Goal: Navigation & Orientation: Find specific page/section

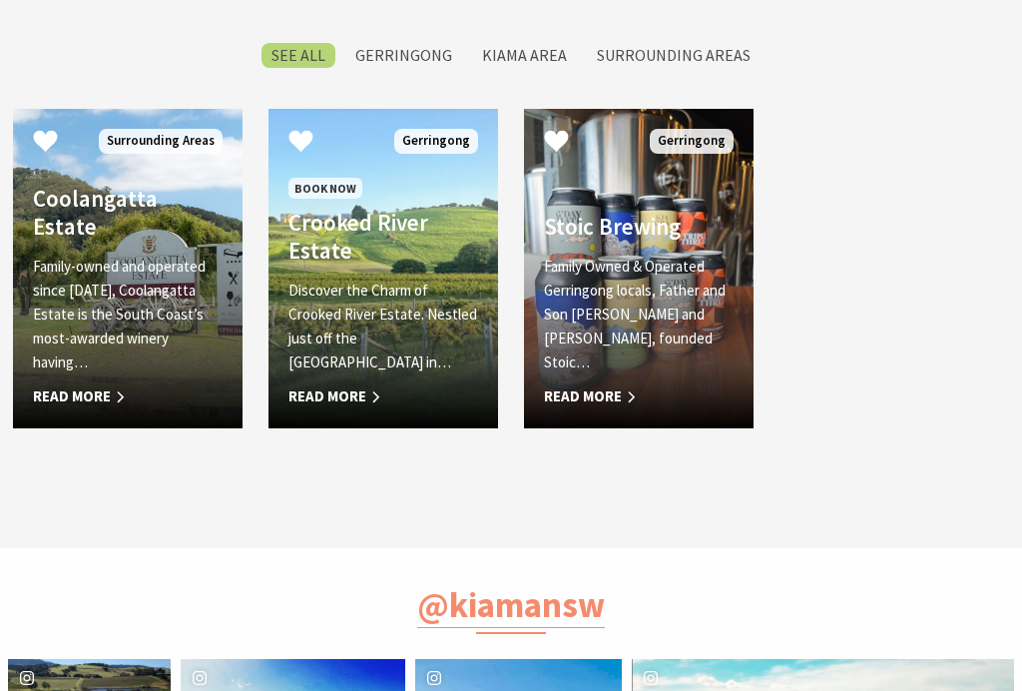
scroll to position [849, 0]
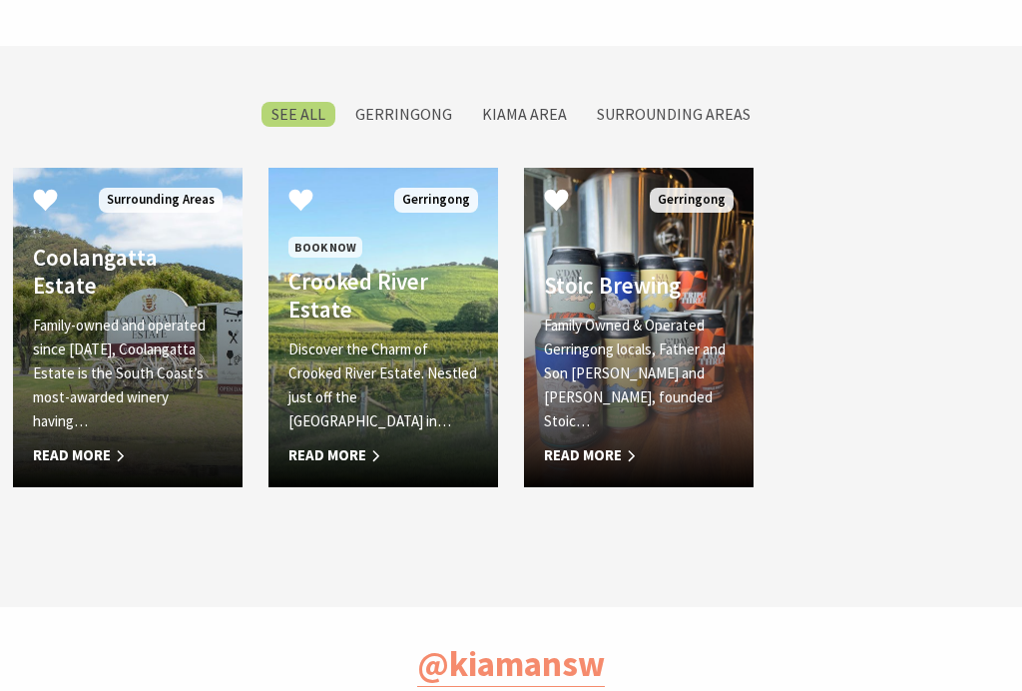
click at [338, 387] on p "Discover the Charm of Crooked River Estate. Nestled just off the [GEOGRAPHIC_DA…" at bounding box center [383, 385] width 190 height 96
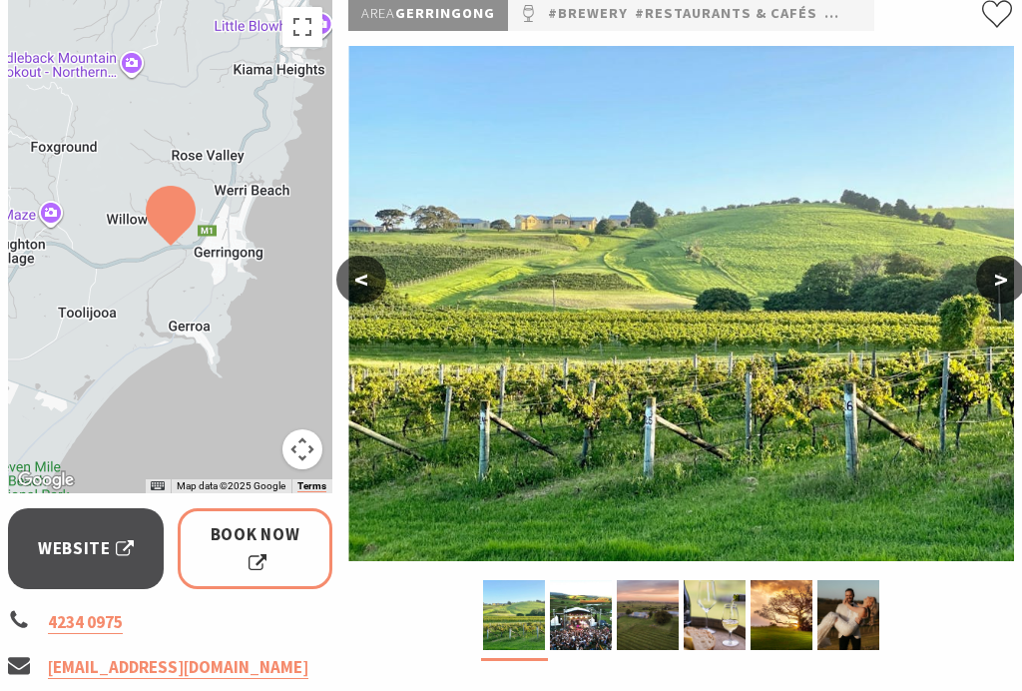
scroll to position [313, 0]
click at [564, 618] on img at bounding box center [581, 615] width 62 height 70
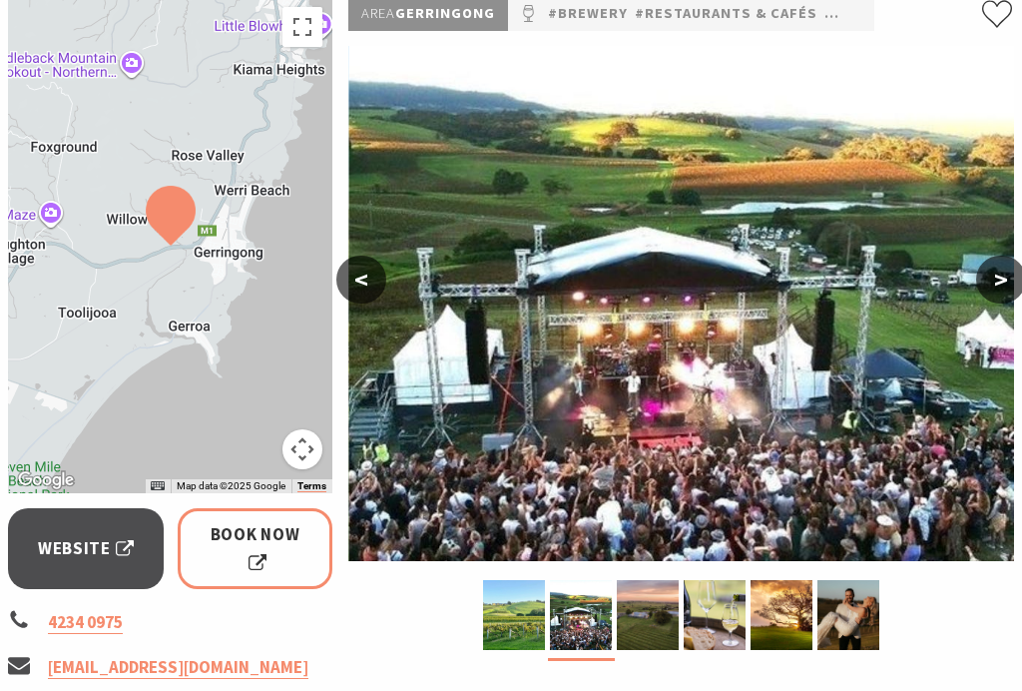
click at [646, 613] on img at bounding box center [648, 615] width 62 height 70
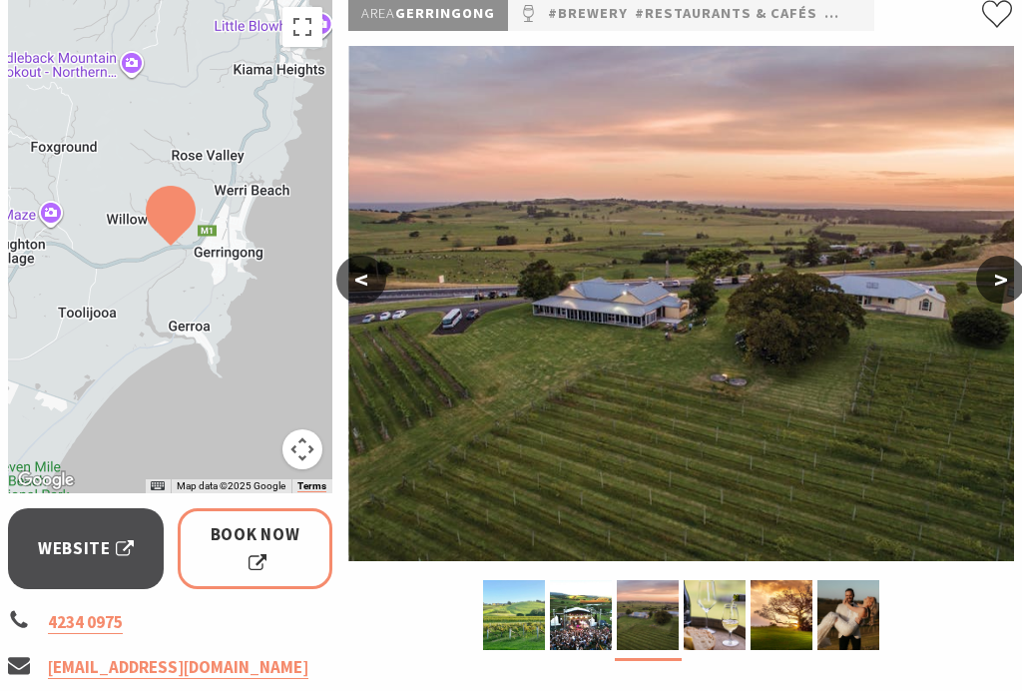
click at [712, 618] on img at bounding box center [715, 615] width 62 height 70
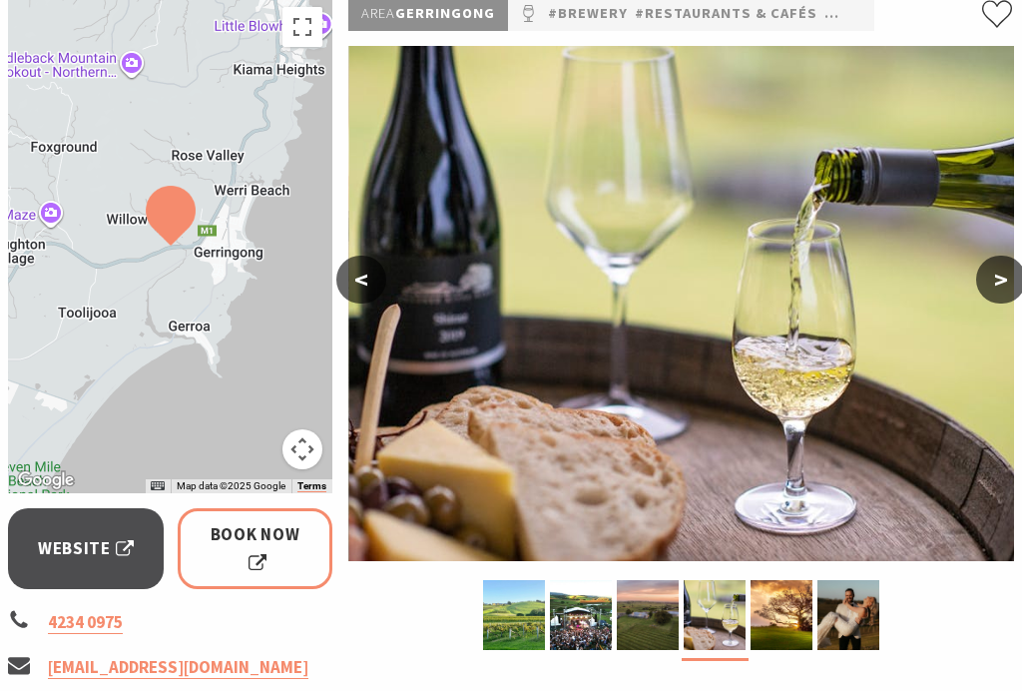
click at [775, 622] on img at bounding box center [781, 615] width 62 height 70
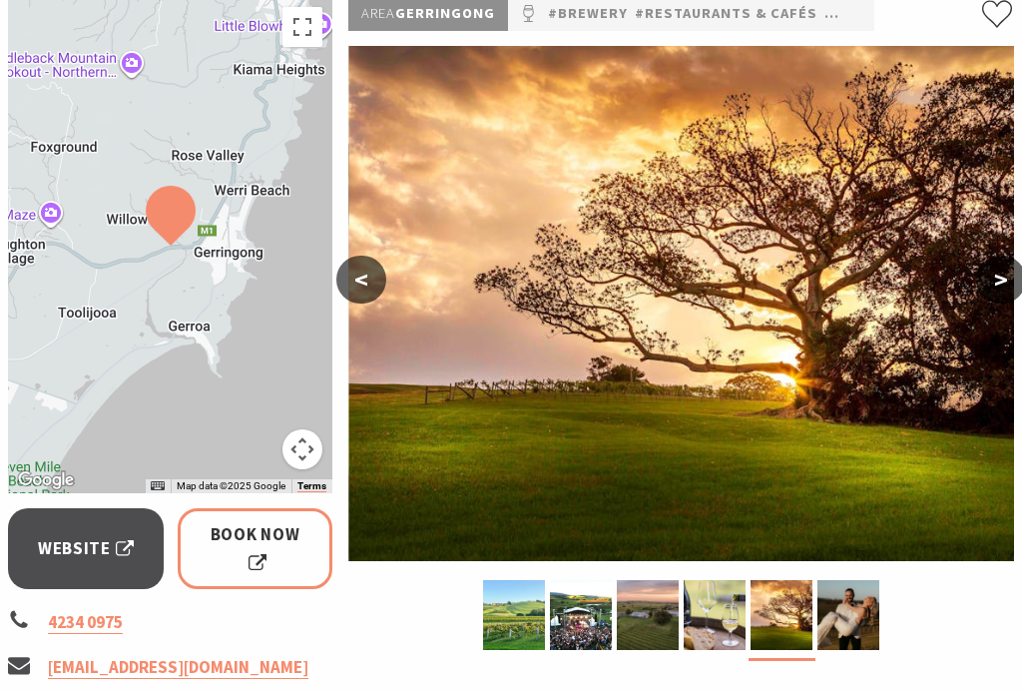
click at [841, 610] on img at bounding box center [848, 615] width 62 height 70
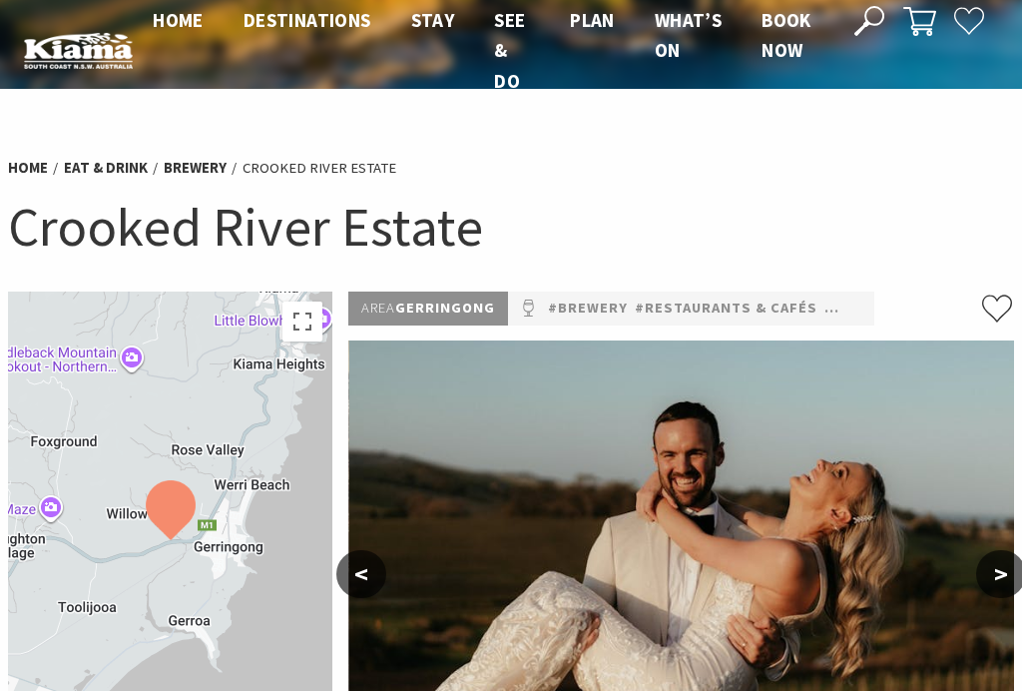
scroll to position [0, 0]
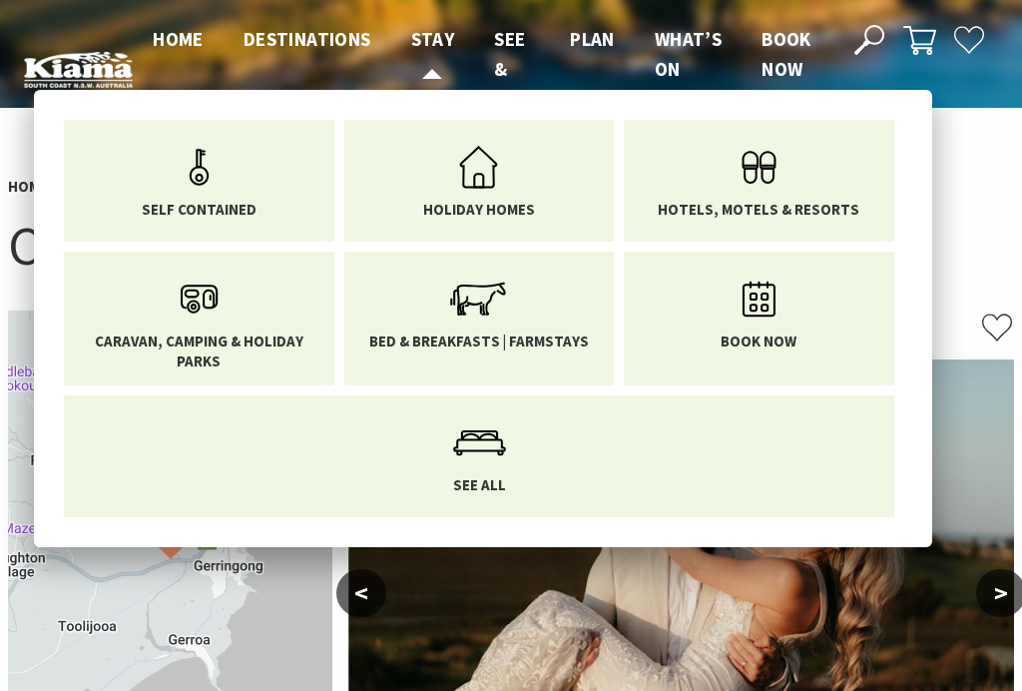
click at [777, 167] on icon "Main Menu" at bounding box center [759, 167] width 65 height 65
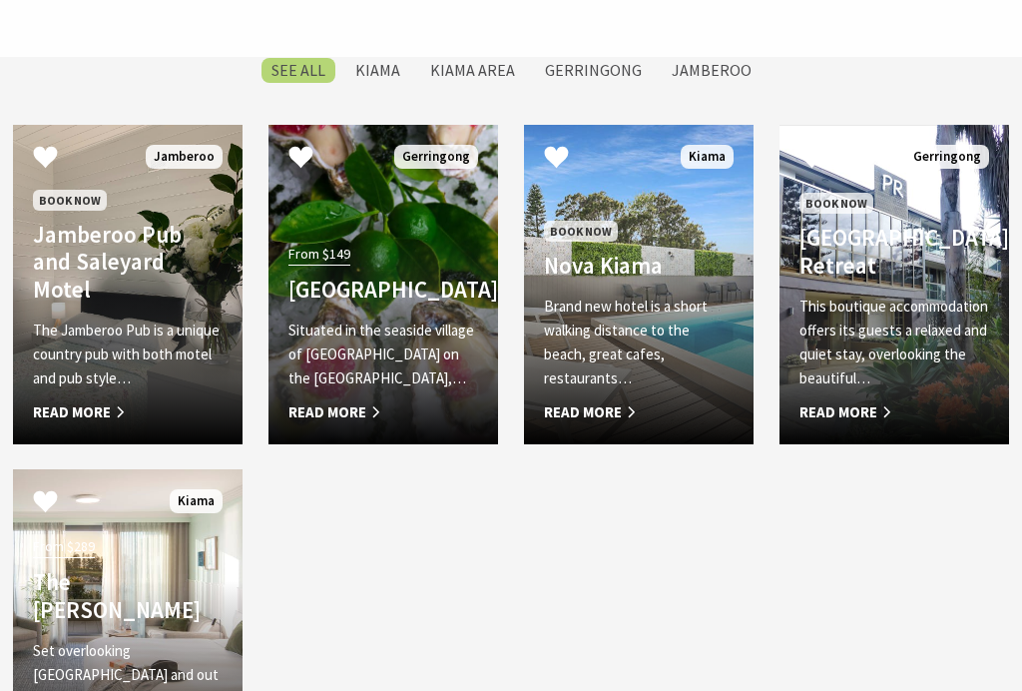
scroll to position [844, 0]
click at [96, 598] on h4 "The Sebel Kiama" at bounding box center [128, 595] width 190 height 55
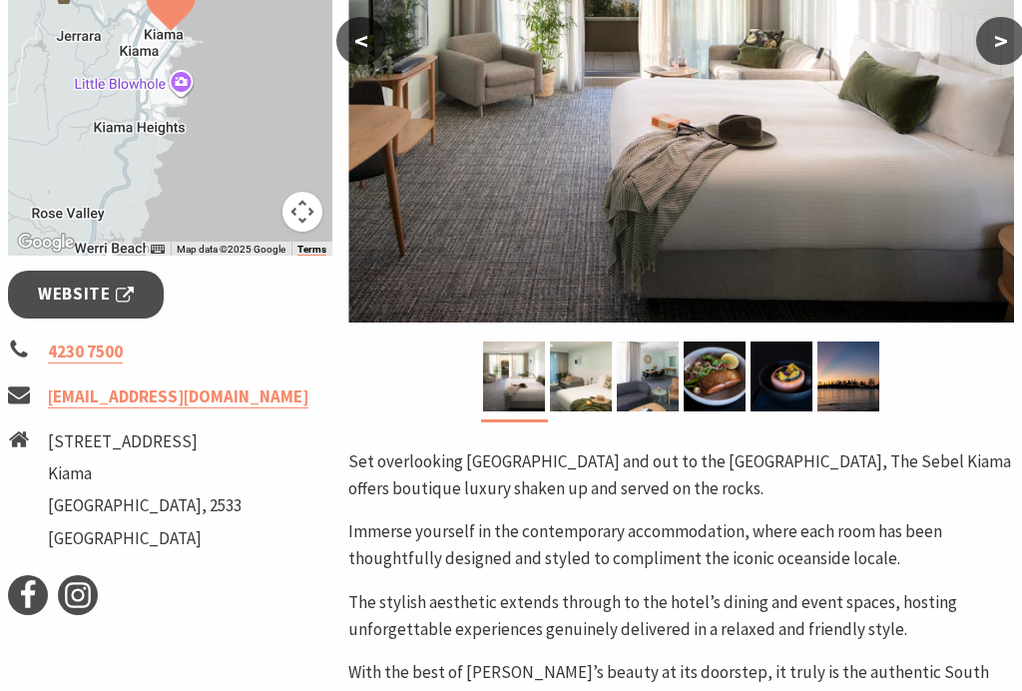
scroll to position [553, 0]
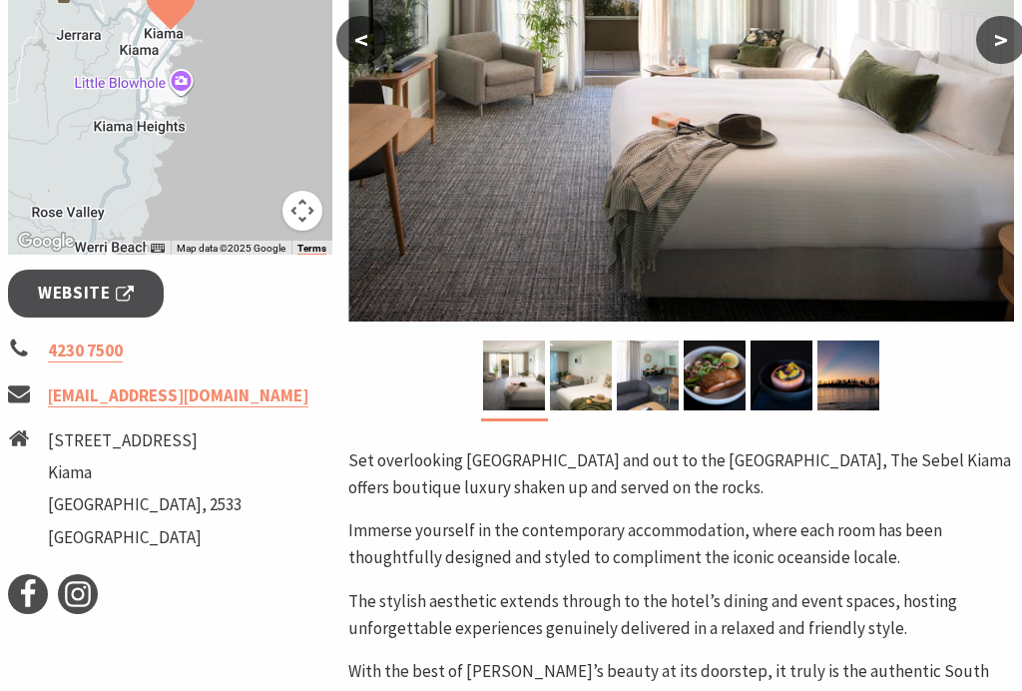
click at [50, 294] on span "Website" at bounding box center [86, 292] width 96 height 27
